Goal: Task Accomplishment & Management: Manage account settings

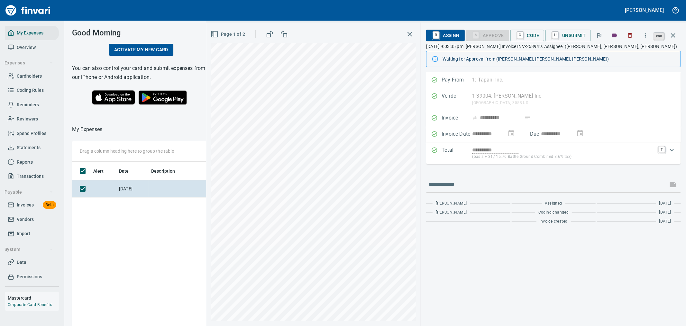
scroll to position [244, 435]
click at [679, 33] on button "button" at bounding box center [673, 35] width 15 height 15
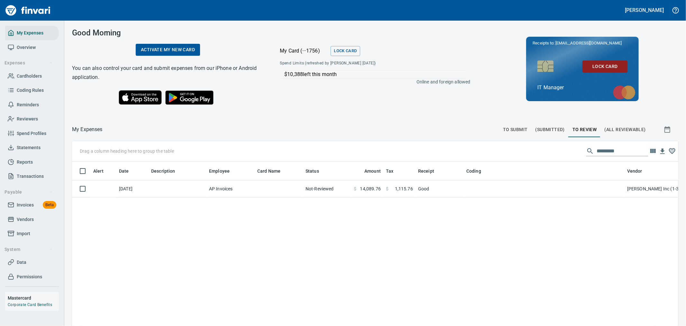
scroll to position [244, 596]
click at [33, 76] on span "Cardholders" at bounding box center [29, 76] width 25 height 8
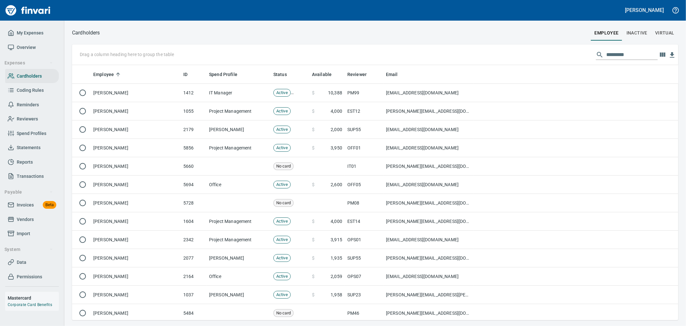
scroll to position [249, 596]
click at [616, 56] on input "text" at bounding box center [632, 55] width 51 height 10
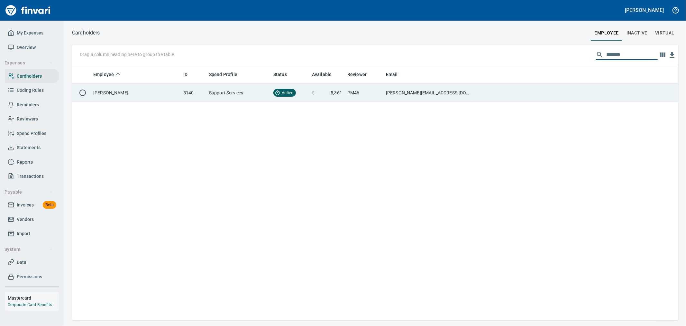
type input "*******"
click at [422, 85] on td "[PERSON_NAME][EMAIL_ADDRESS][DOMAIN_NAME]" at bounding box center [429, 93] width 90 height 18
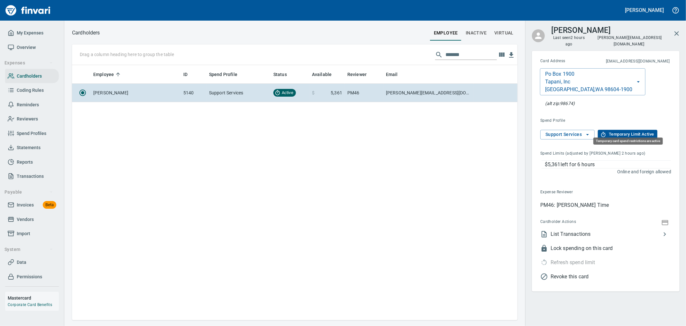
scroll to position [249, 440]
click at [623, 131] on span "Temporary Limit Active" at bounding box center [627, 134] width 53 height 7
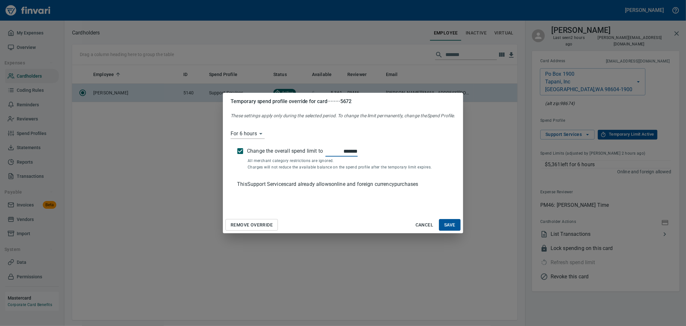
click at [262, 226] on span "Remove Override" at bounding box center [252, 225] width 42 height 8
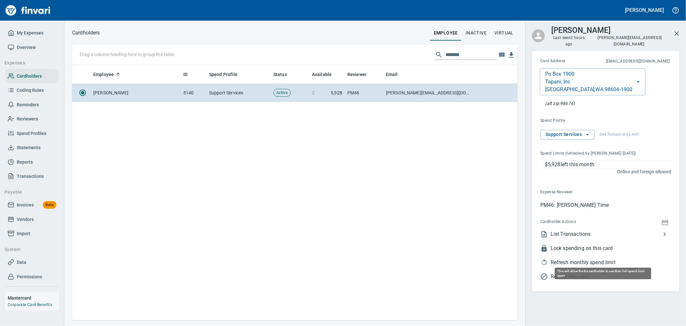
click at [584, 258] on span "Refresh monthly spend limit" at bounding box center [611, 262] width 121 height 8
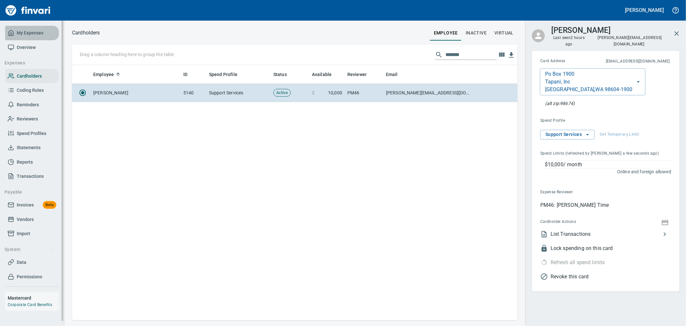
click at [32, 33] on span "My Expenses" at bounding box center [30, 33] width 27 height 8
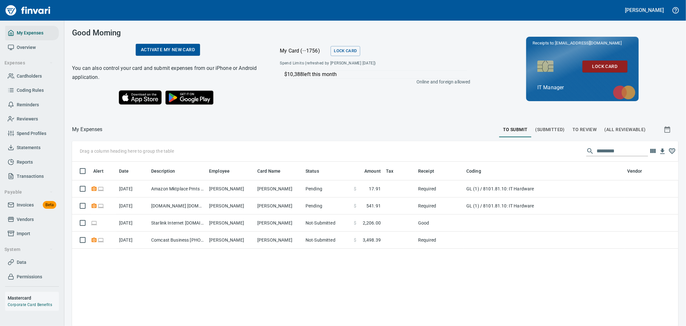
scroll to position [244, 596]
click at [581, 133] on button "To Review" at bounding box center [585, 129] width 32 height 15
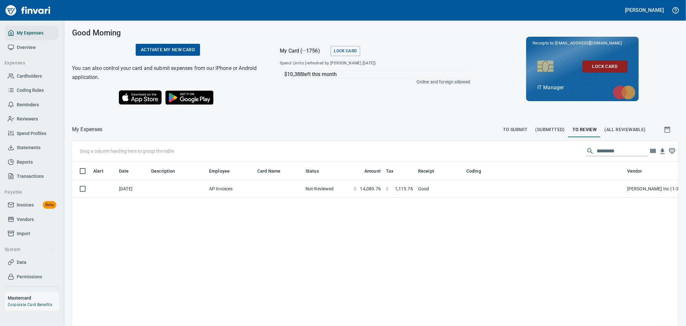
scroll to position [244, 596]
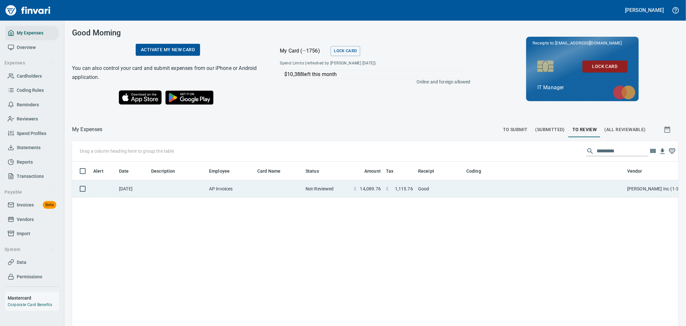
click at [426, 194] on td "Good" at bounding box center [440, 188] width 48 height 17
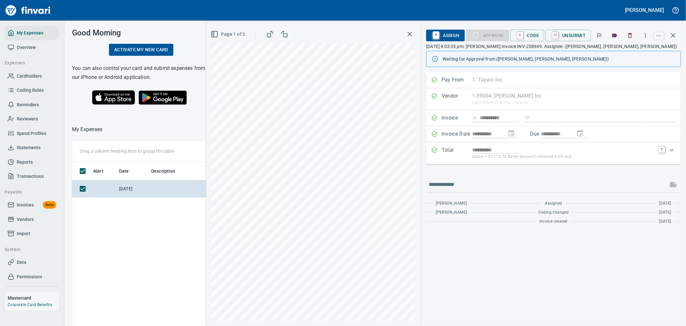
scroll to position [244, 435]
click at [668, 34] on button "button" at bounding box center [673, 35] width 15 height 15
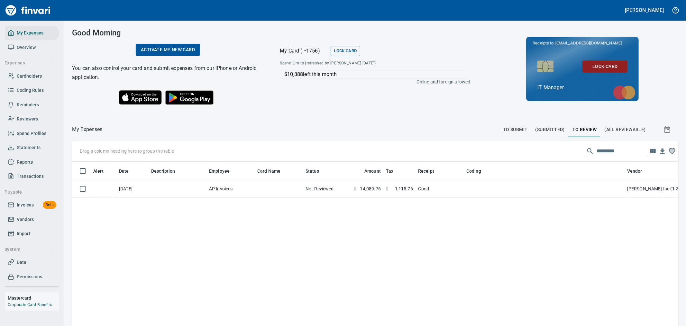
scroll to position [244, 594]
click at [511, 133] on button "To Submit" at bounding box center [515, 129] width 33 height 15
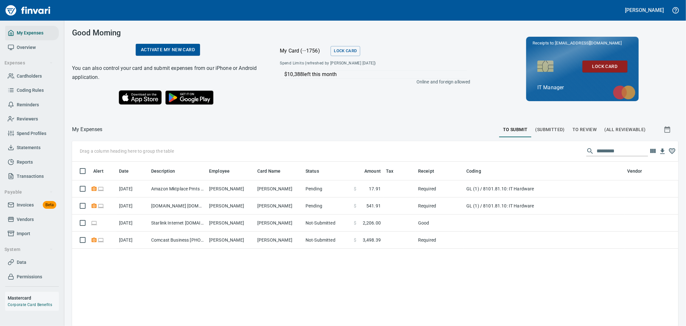
scroll to position [244, 596]
